Goal: Complete application form

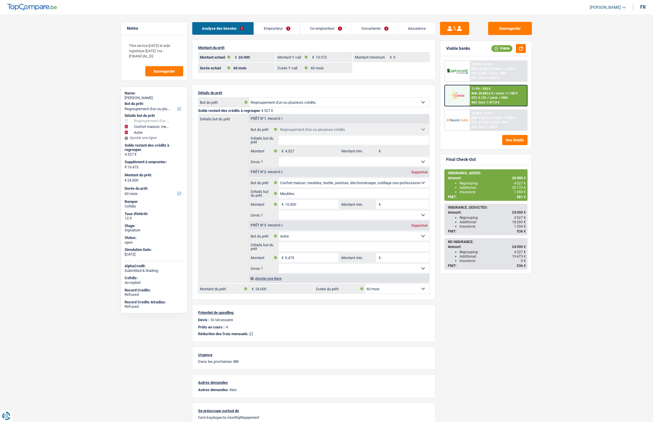
select select "refinancing"
select select "household"
select select "other"
select select "60"
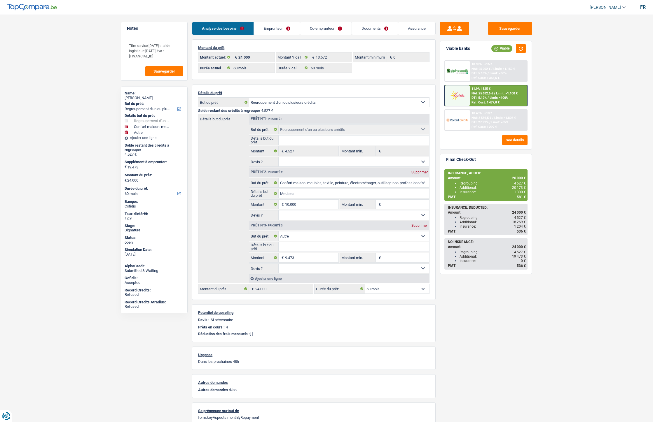
select select "60"
select select "refinancing"
select select "household"
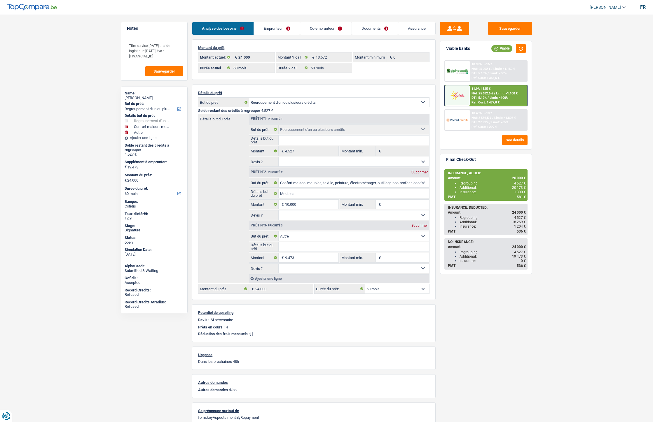
select select "other"
select select "60"
click at [267, 26] on link "Emprunteur" at bounding box center [277, 28] width 46 height 13
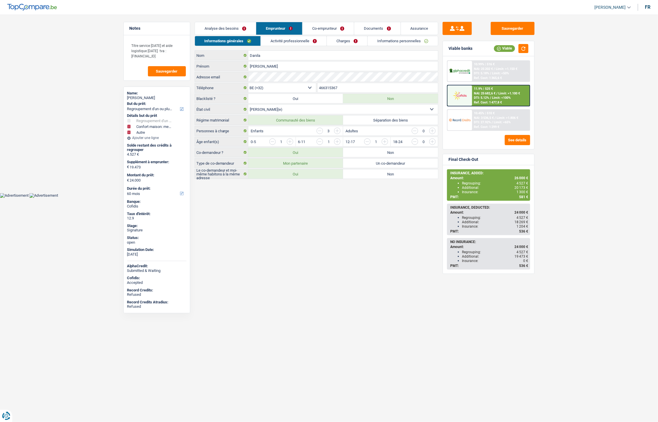
click at [390, 40] on link "Informations personnelles" at bounding box center [402, 41] width 70 height 10
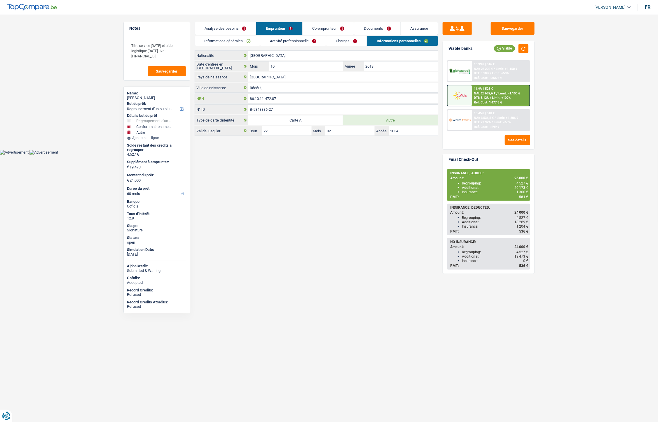
drag, startPoint x: 283, startPoint y: 100, endPoint x: 244, endPoint y: 99, distance: 38.8
click at [244, 99] on div "86.10.11-472.07 NRN" at bounding box center [316, 98] width 243 height 9
click at [224, 31] on link "Analyse des besoins" at bounding box center [225, 28] width 61 height 13
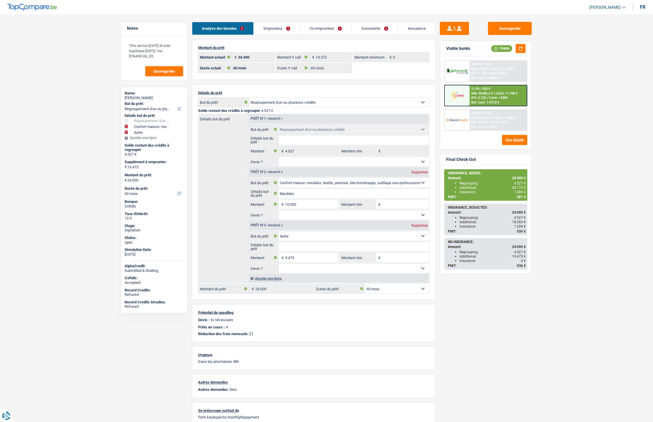
click at [267, 30] on link "Emprunteur" at bounding box center [277, 28] width 46 height 13
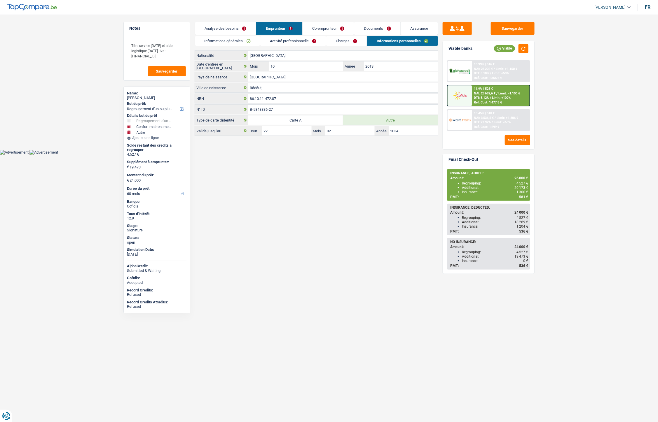
click at [499, 96] on span "Limit: <100%" at bounding box center [501, 98] width 19 height 4
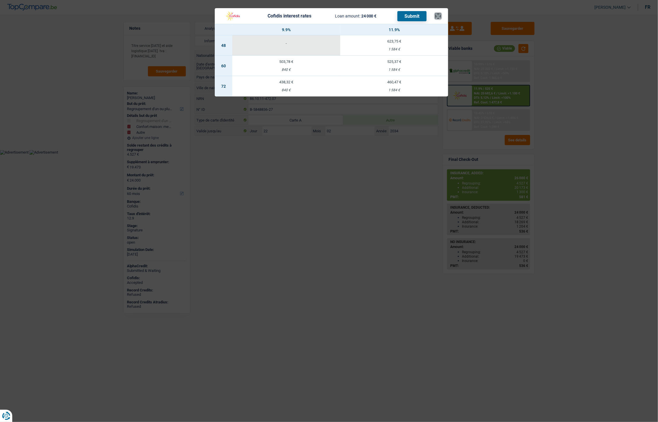
click at [439, 16] on button "×" at bounding box center [438, 16] width 6 height 6
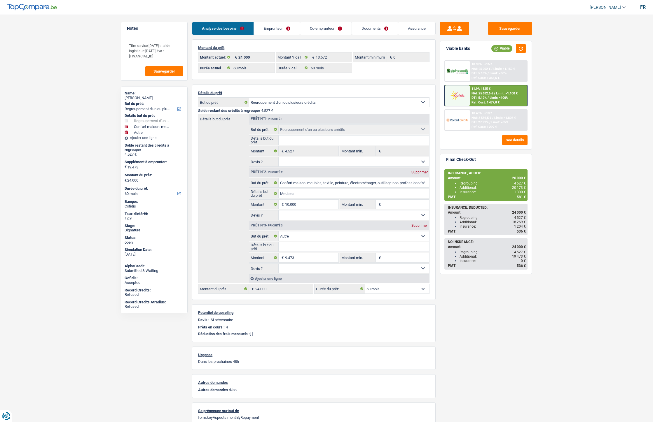
select select "refinancing"
select select "household"
select select "other"
select select "60"
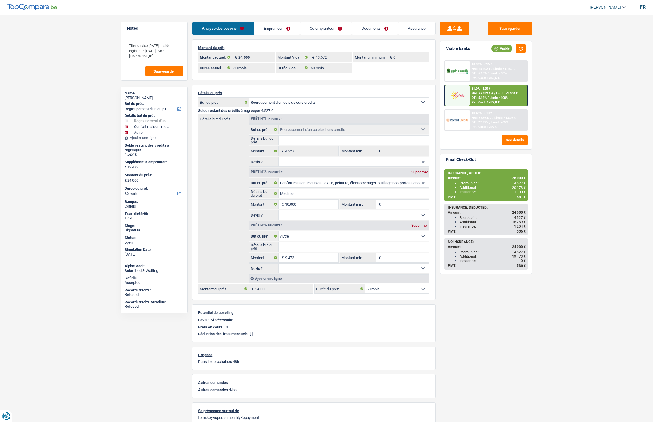
select select "60"
select select "refinancing"
select select "household"
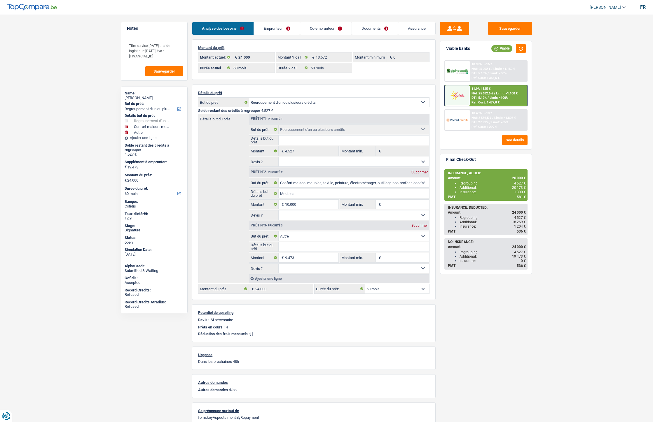
select select "other"
select select "60"
click at [492, 99] on span "Limit: <100%" at bounding box center [498, 98] width 19 height 4
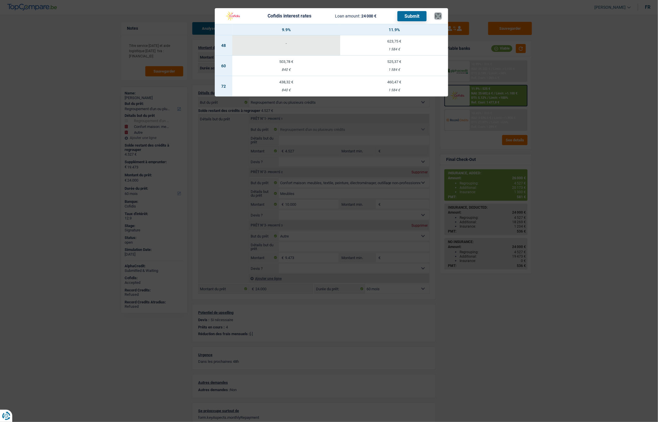
click at [441, 13] on button "×" at bounding box center [438, 16] width 6 height 6
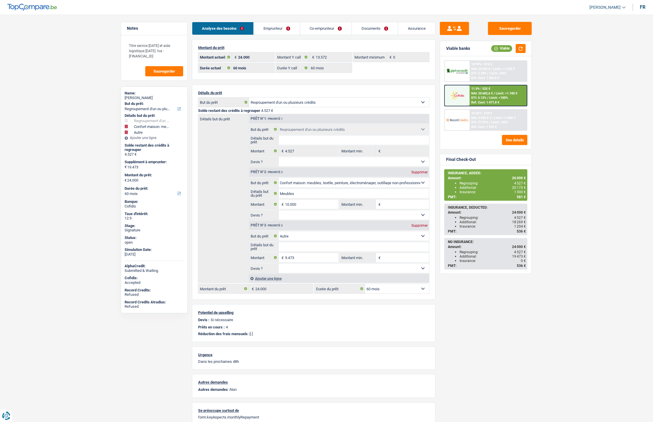
click at [492, 97] on span "Limit: <100%" at bounding box center [498, 98] width 19 height 4
